Goal: Navigation & Orientation: Find specific page/section

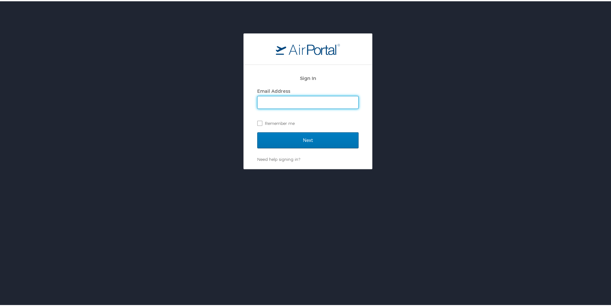
type input "sarah.mcwilliams@la.gov"
click at [258, 123] on label "Remember me" at bounding box center [307, 122] width 101 height 10
click at [258, 123] on input "Remember me" at bounding box center [259, 121] width 4 height 4
checkbox input "true"
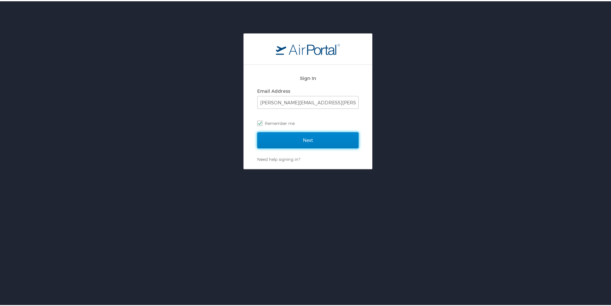
click at [276, 140] on input "Next" at bounding box center [307, 139] width 101 height 16
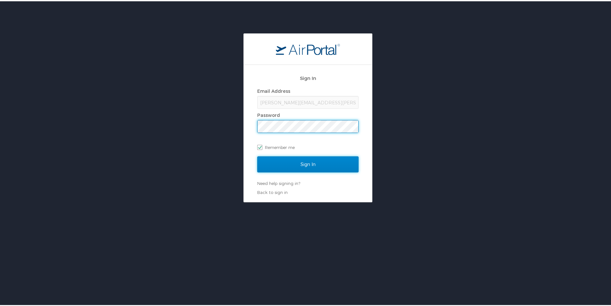
click at [279, 162] on input "Sign In" at bounding box center [307, 163] width 101 height 16
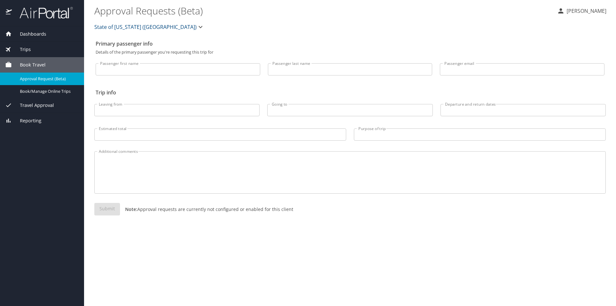
click at [27, 37] on span "Dashboards" at bounding box center [29, 33] width 34 height 7
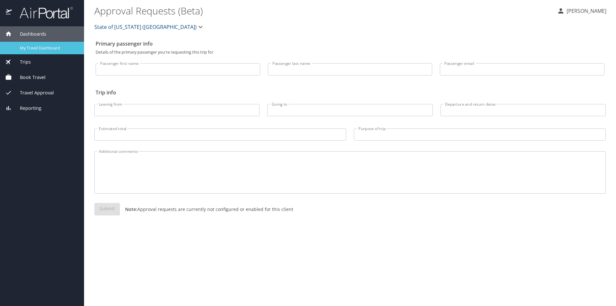
click at [28, 50] on span "My Travel Dashboard" at bounding box center [48, 48] width 56 height 6
